Goal: Transaction & Acquisition: Purchase product/service

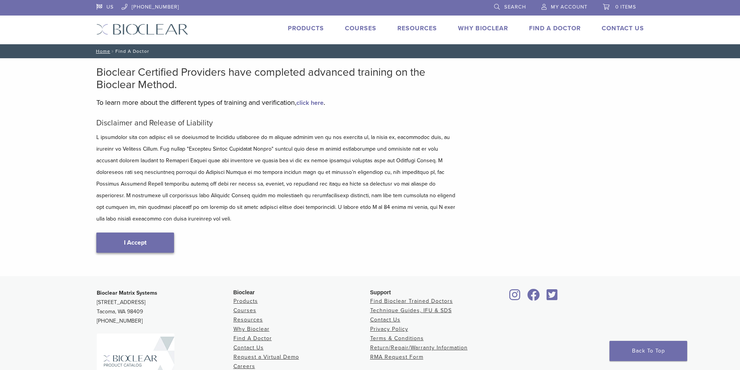
click at [162, 233] on link "I Accept" at bounding box center [135, 243] width 78 height 20
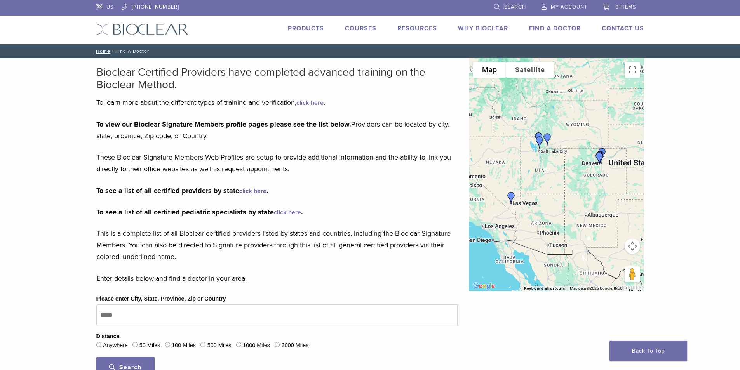
click at [311, 25] on link "Products" at bounding box center [306, 28] width 36 height 8
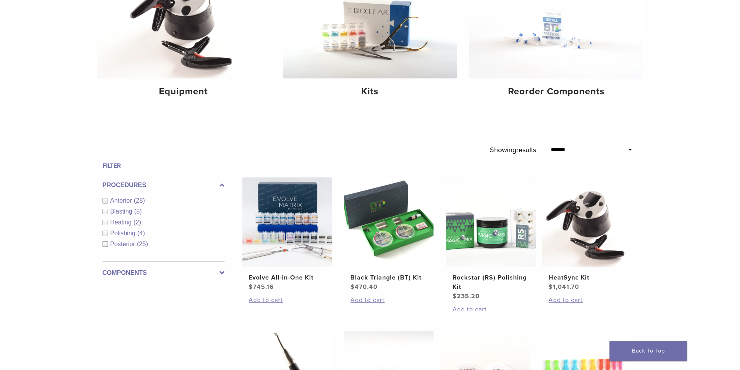
scroll to position [155, 0]
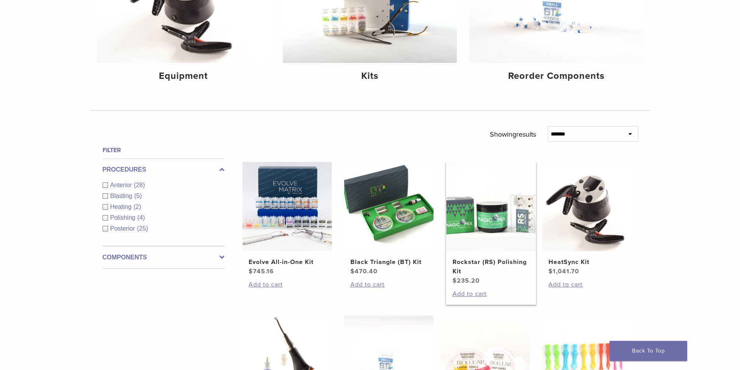
click at [492, 262] on h2 "Rockstar (RS) Polishing Kit" at bounding box center [490, 266] width 77 height 19
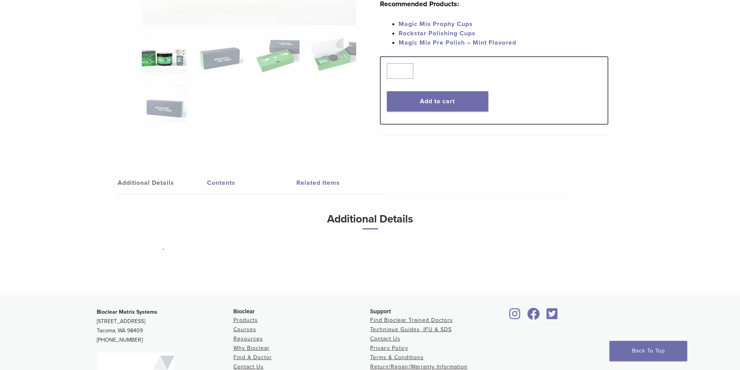
scroll to position [155, 0]
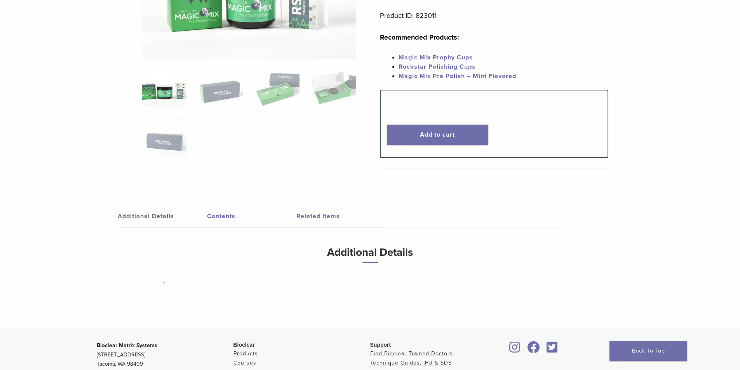
click at [419, 77] on link "Magic Mix Pre Polish – Mint Flavored" at bounding box center [457, 76] width 118 height 8
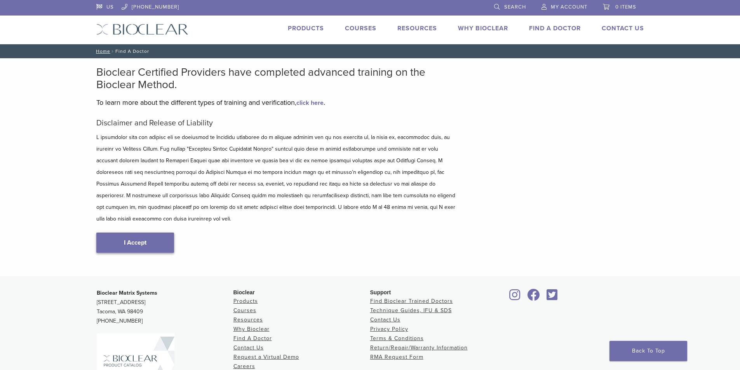
click at [129, 234] on link "I Accept" at bounding box center [135, 243] width 78 height 20
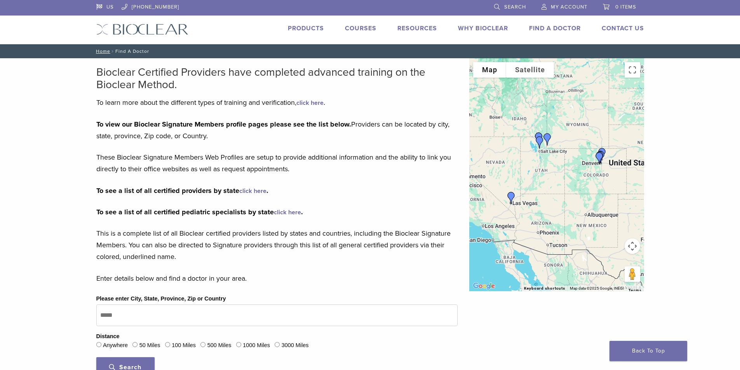
click at [306, 30] on link "Products" at bounding box center [306, 28] width 36 height 8
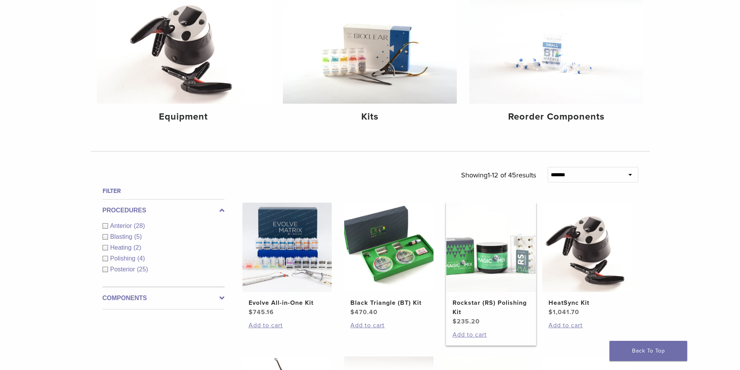
scroll to position [117, 0]
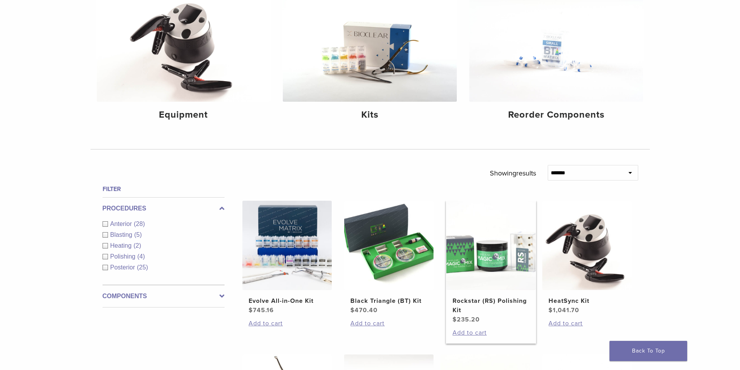
click at [494, 288] on img at bounding box center [490, 245] width 89 height 89
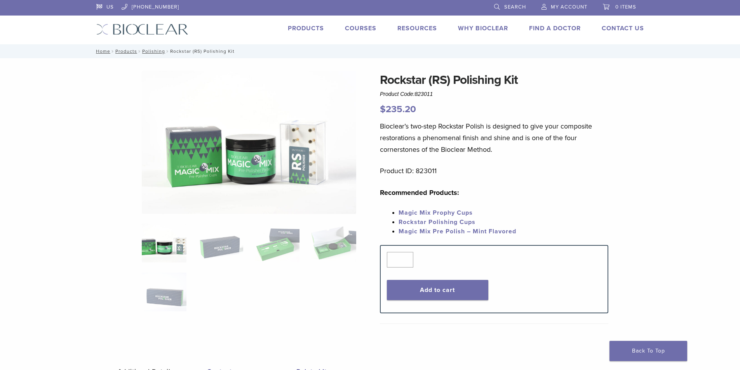
click at [440, 211] on link "Magic Mix Prophy Cups" at bounding box center [435, 213] width 74 height 8
